Goal: Task Accomplishment & Management: Manage account settings

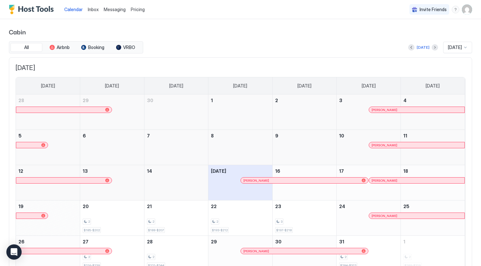
click at [466, 11] on img "User profile" at bounding box center [467, 9] width 10 height 10
click at [405, 35] on span "Settings" at bounding box center [409, 36] width 17 height 6
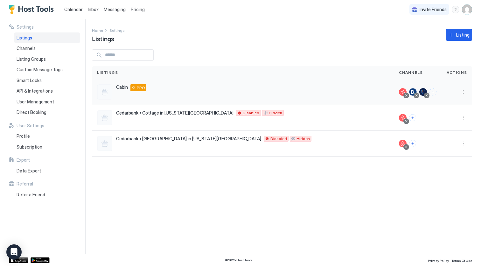
click at [122, 87] on span "Cabin" at bounding box center [122, 87] width 12 height 6
click at [465, 91] on button "More options" at bounding box center [463, 92] width 8 height 8
click at [457, 121] on span "Listing Settings" at bounding box center [449, 121] width 28 height 5
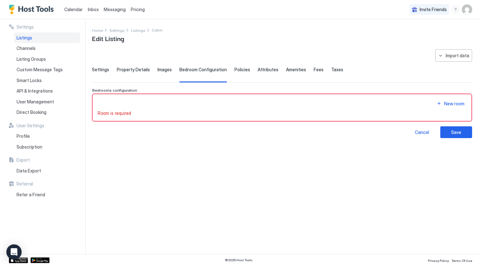
click at [97, 70] on span "Settings" at bounding box center [100, 70] width 17 height 6
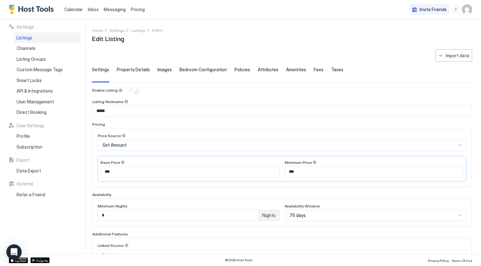
click at [133, 71] on span "Property Details" at bounding box center [133, 70] width 33 height 6
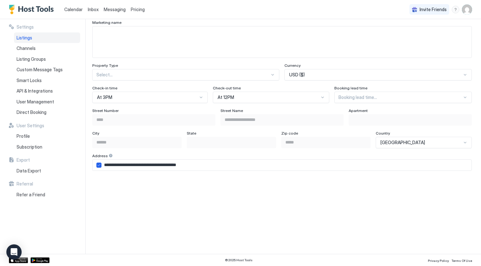
scroll to position [351, 0]
click at [138, 100] on div "At 3PM" at bounding box center [149, 96] width 115 height 11
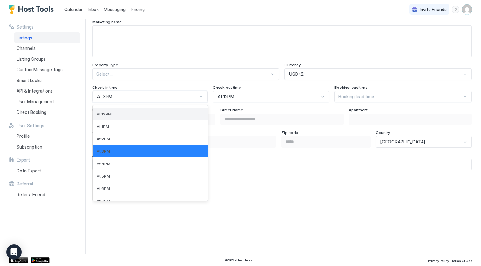
scroll to position [147, 0]
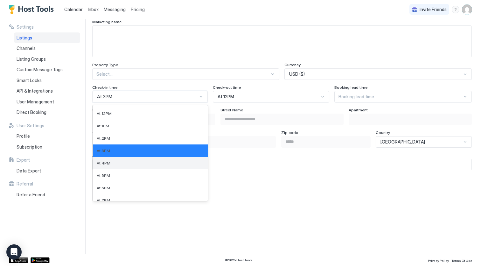
click at [137, 164] on div "At 4PM" at bounding box center [150, 163] width 107 height 5
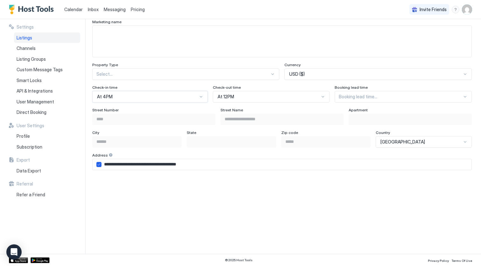
scroll to position [0, 0]
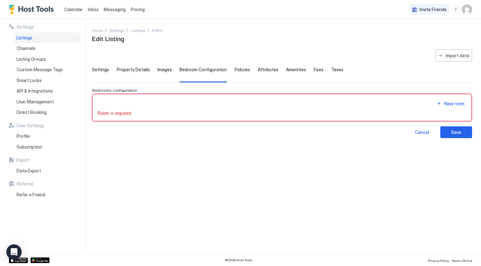
click at [128, 74] on div "Property Details" at bounding box center [133, 75] width 33 height 16
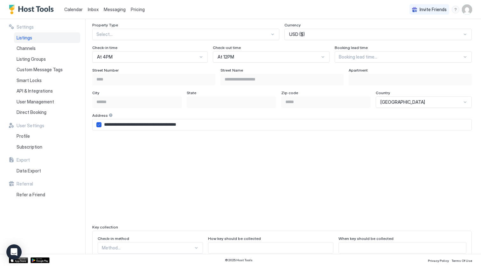
scroll to position [391, 0]
click at [245, 56] on div "At 12PM" at bounding box center [268, 57] width 101 height 6
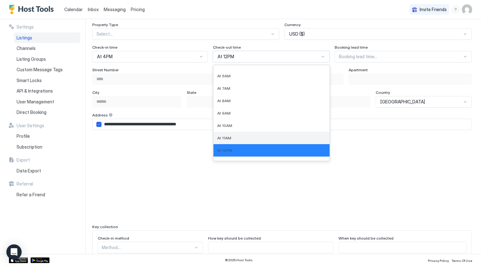
click at [245, 134] on div "At 11AM" at bounding box center [271, 138] width 116 height 12
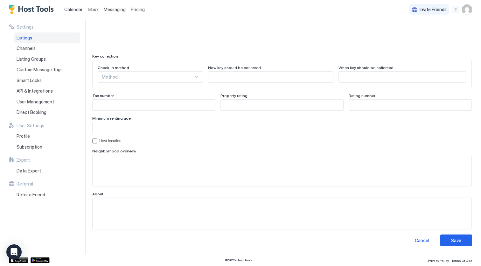
scroll to position [561, 0]
click at [459, 239] on div "Save" at bounding box center [456, 240] width 10 height 7
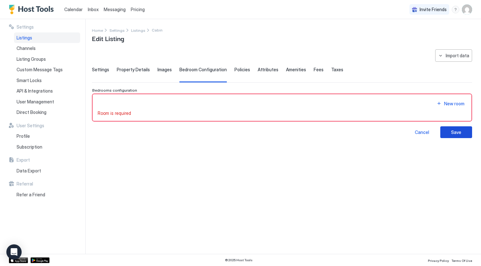
scroll to position [0, 0]
click at [453, 131] on div "Save" at bounding box center [456, 132] width 10 height 7
click at [454, 104] on div "New room" at bounding box center [454, 103] width 20 height 7
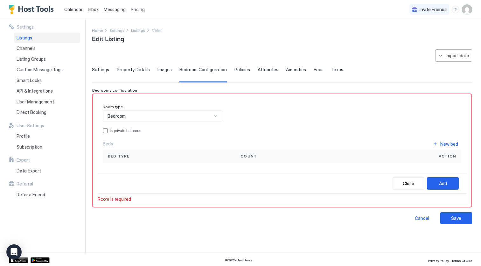
click at [159, 113] on div "Bedroom" at bounding box center [163, 115] width 120 height 11
click at [445, 144] on div "New bed" at bounding box center [449, 144] width 18 height 7
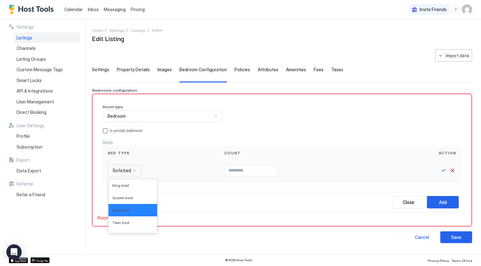
click at [121, 175] on div "Sofa bed" at bounding box center [124, 170] width 33 height 11
click at [123, 197] on span "Queen bed" at bounding box center [122, 197] width 20 height 5
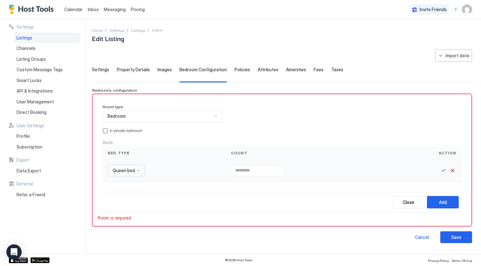
click at [259, 166] on input "Input Field" at bounding box center [257, 170] width 52 height 11
type input "*"
click at [443, 170] on button "Save" at bounding box center [444, 171] width 8 height 8
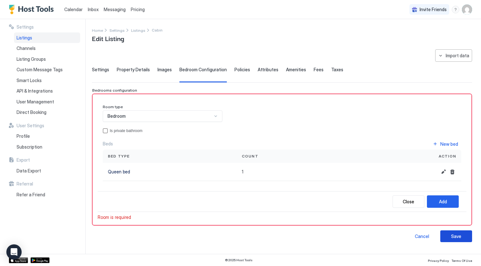
click at [460, 236] on div "Save" at bounding box center [456, 236] width 10 height 7
click at [446, 200] on div "Add" at bounding box center [443, 201] width 8 height 7
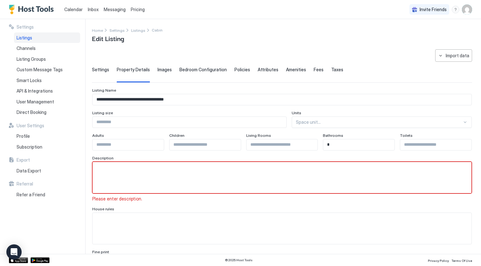
scroll to position [19, 0]
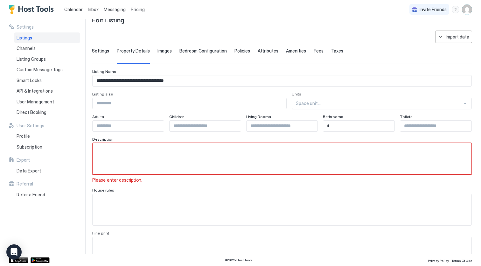
click at [214, 151] on textarea "Input Field" at bounding box center [282, 158] width 379 height 31
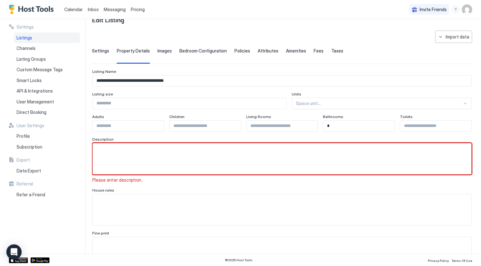
paste textarea "**********"
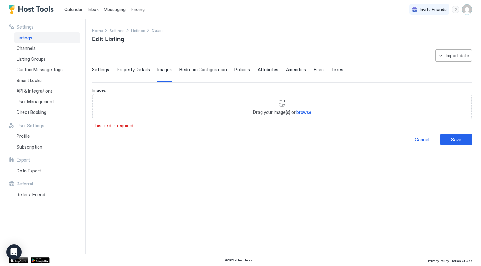
scroll to position [0, 0]
type textarea "**********"
click at [304, 113] on span "browse" at bounding box center [304, 111] width 15 height 5
type input "**********"
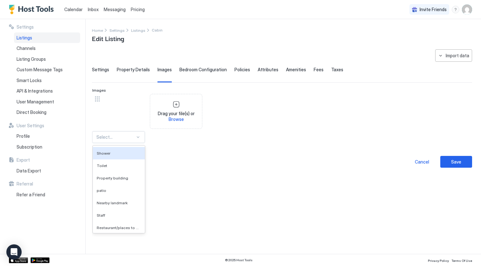
click at [115, 137] on div at bounding box center [115, 137] width 39 height 6
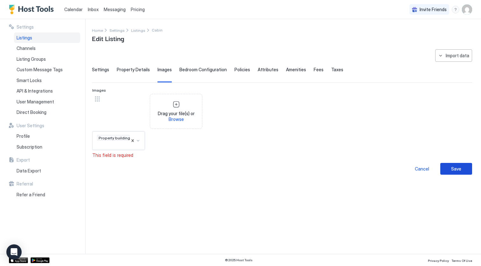
click at [456, 168] on div "Save" at bounding box center [456, 168] width 10 height 7
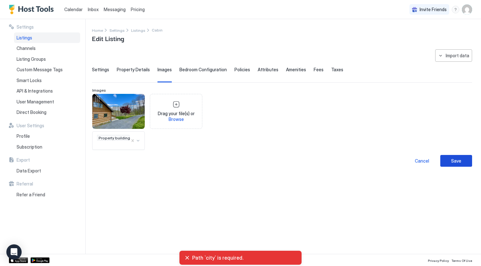
click at [455, 160] on div "Save" at bounding box center [456, 160] width 10 height 7
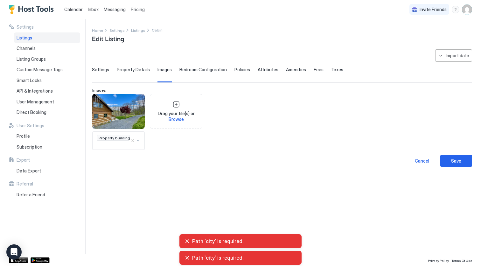
click at [129, 72] on span "Property Details" at bounding box center [133, 70] width 33 height 6
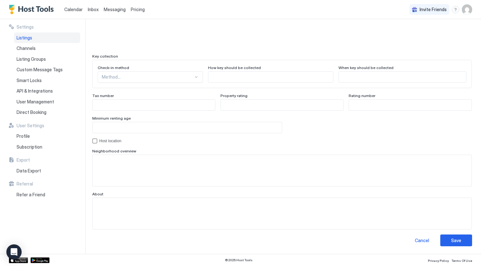
scroll to position [561, 0]
click at [459, 241] on div "Save" at bounding box center [456, 240] width 10 height 7
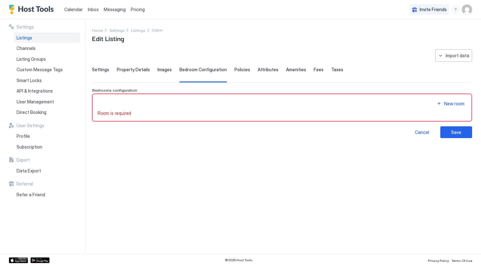
click at [140, 69] on span "Property Details" at bounding box center [133, 70] width 33 height 6
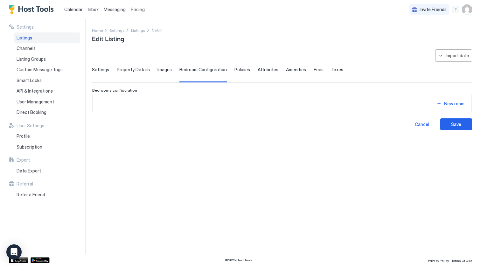
click at [217, 165] on div "**********" at bounding box center [282, 147] width 380 height 197
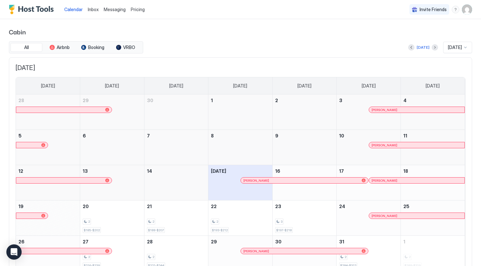
click at [139, 9] on span "Pricing" at bounding box center [138, 10] width 14 height 6
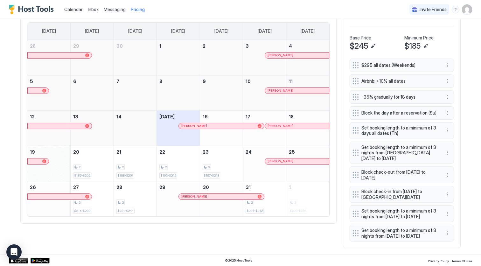
scroll to position [222, 0]
click at [447, 109] on button "More options" at bounding box center [448, 113] width 8 height 8
click at [456, 116] on div "Edit" at bounding box center [456, 113] width 24 height 10
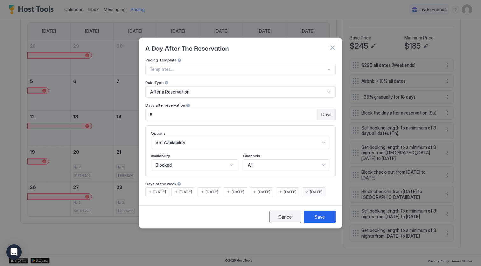
click at [286, 220] on div "Cancel" at bounding box center [285, 216] width 14 height 7
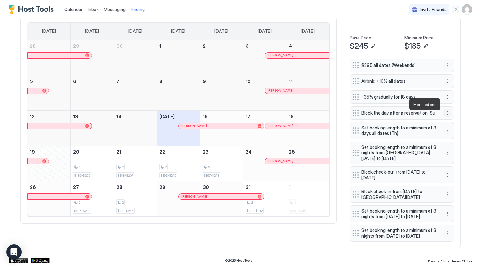
click at [448, 109] on button "More options" at bounding box center [448, 113] width 8 height 8
click at [460, 133] on span "Delete" at bounding box center [459, 133] width 12 height 5
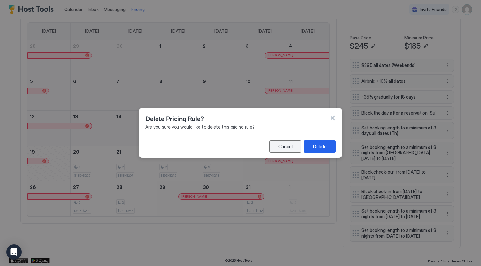
click at [286, 146] on div "Cancel" at bounding box center [285, 146] width 14 height 7
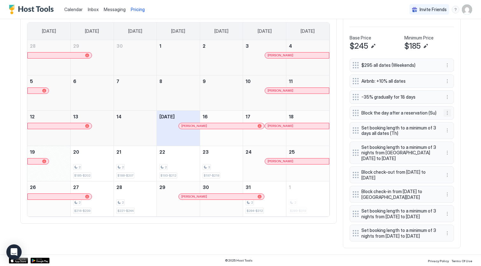
click at [448, 109] on button "More options" at bounding box center [448, 113] width 8 height 8
click at [453, 128] on div "Pause" at bounding box center [456, 123] width 24 height 10
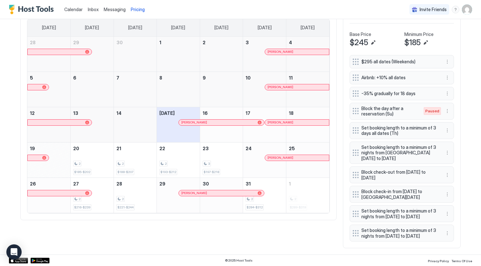
scroll to position [225, 0]
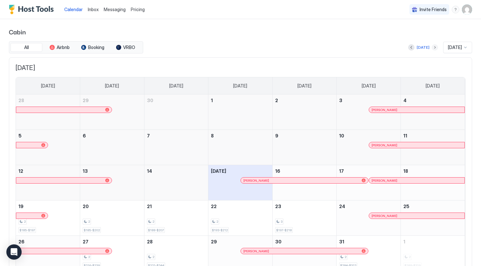
click at [432, 47] on button "Next month" at bounding box center [435, 47] width 6 height 6
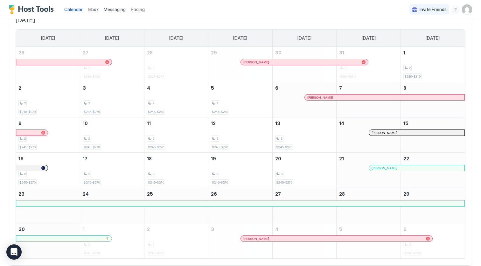
scroll to position [48, 0]
